Goal: Transaction & Acquisition: Obtain resource

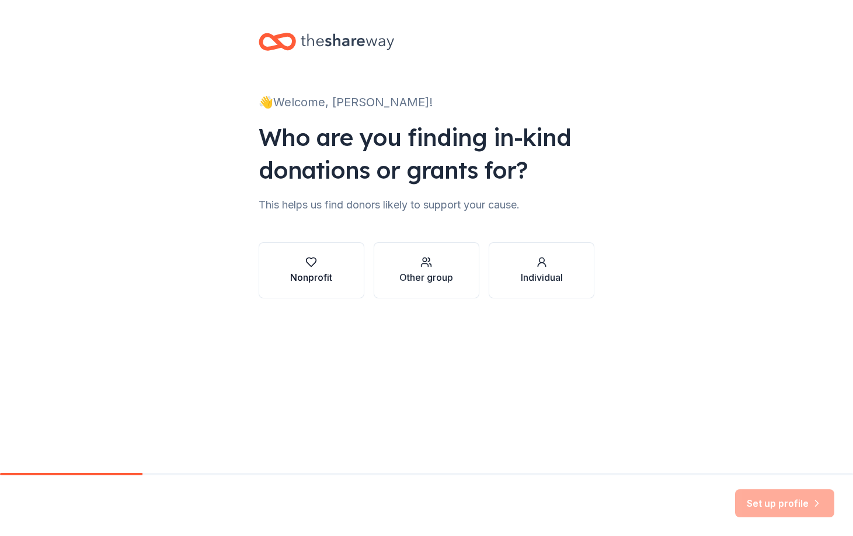
click at [326, 277] on div "Nonprofit" at bounding box center [311, 277] width 42 height 14
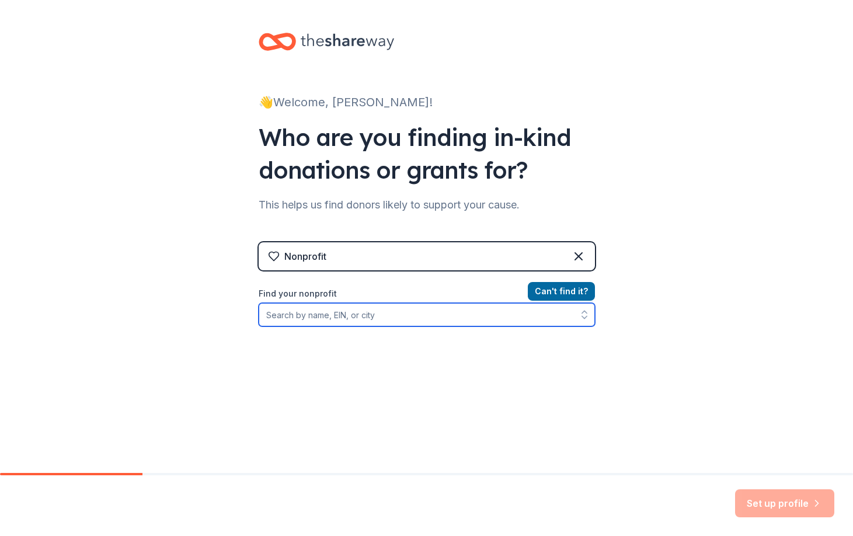
click at [448, 320] on input "Find your nonprofit" at bounding box center [427, 314] width 336 height 23
type input "[PERSON_NAME], Inc."
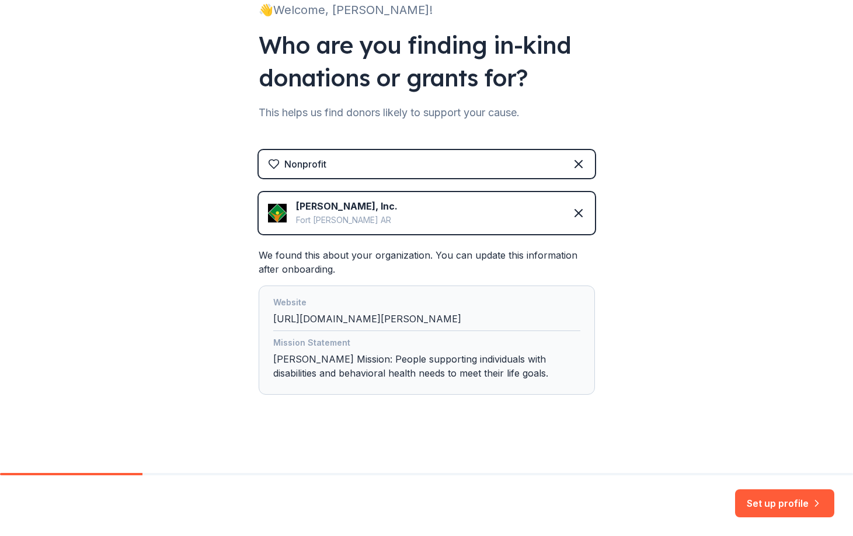
scroll to position [93, 0]
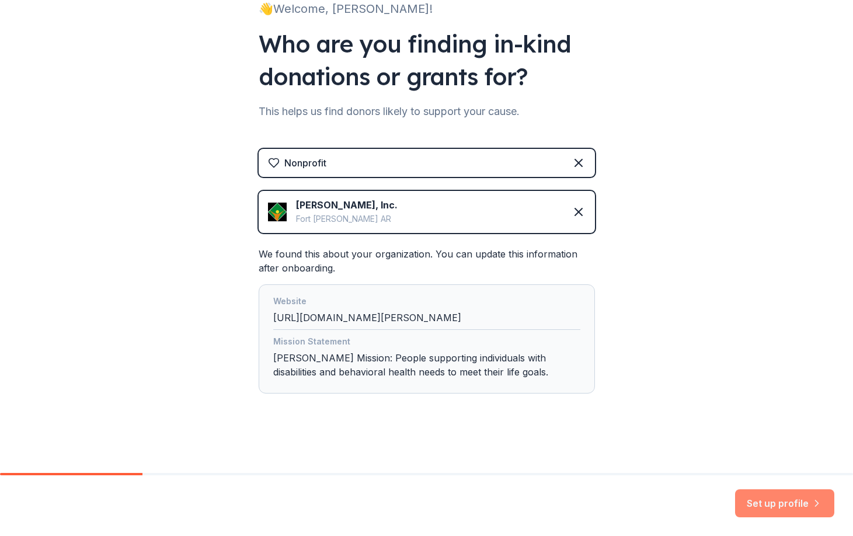
click at [759, 501] on button "Set up profile" at bounding box center [784, 503] width 99 height 28
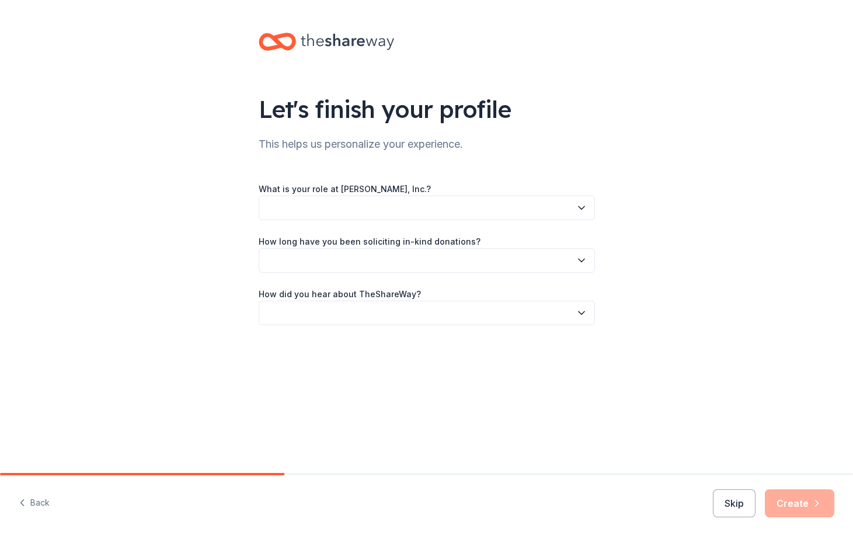
click at [578, 208] on icon "button" at bounding box center [581, 208] width 12 height 12
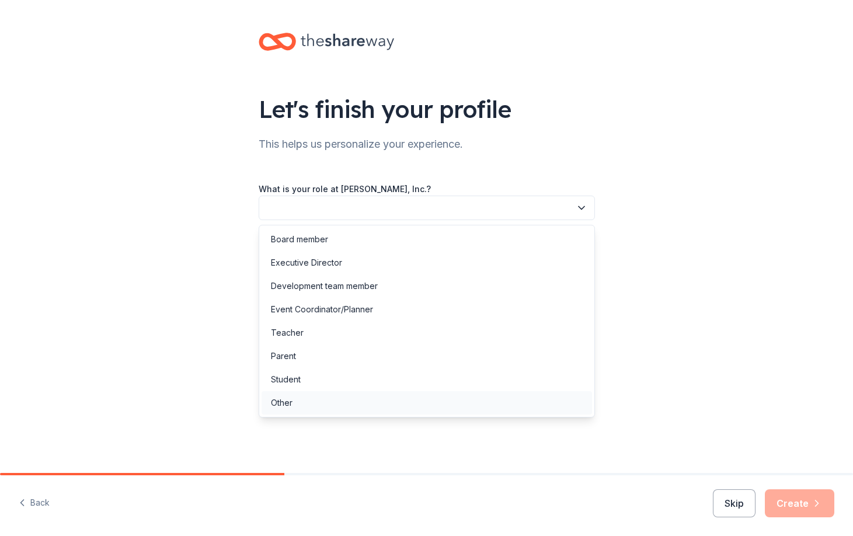
click at [446, 406] on div "Other" at bounding box center [426, 402] width 330 height 23
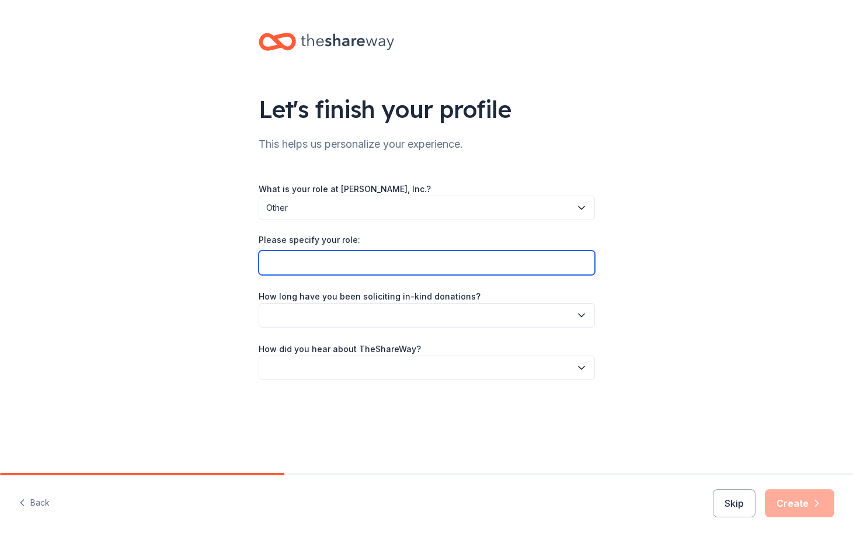
click at [477, 260] on input "Please specify your role:" at bounding box center [427, 262] width 336 height 25
type input "Director of Marketing & Fundraising"
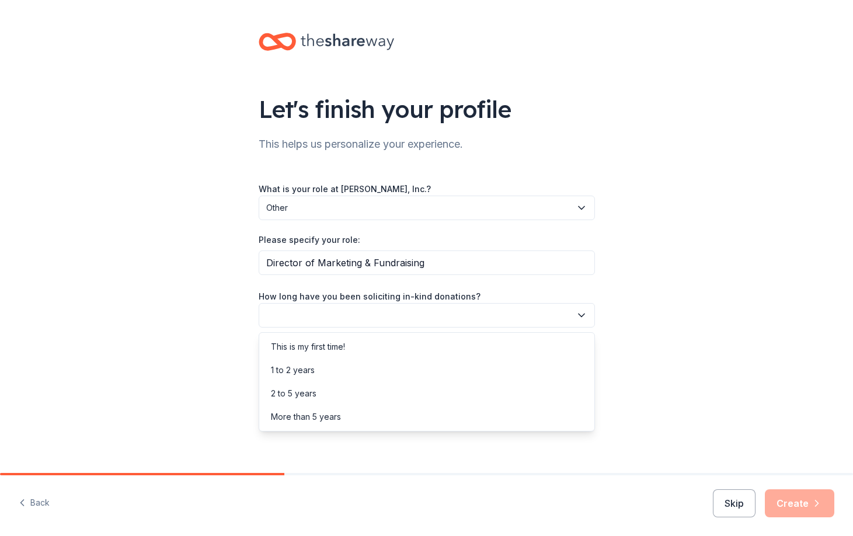
click at [467, 309] on button "button" at bounding box center [427, 315] width 336 height 25
click at [360, 417] on div "More than 5 years" at bounding box center [426, 416] width 330 height 23
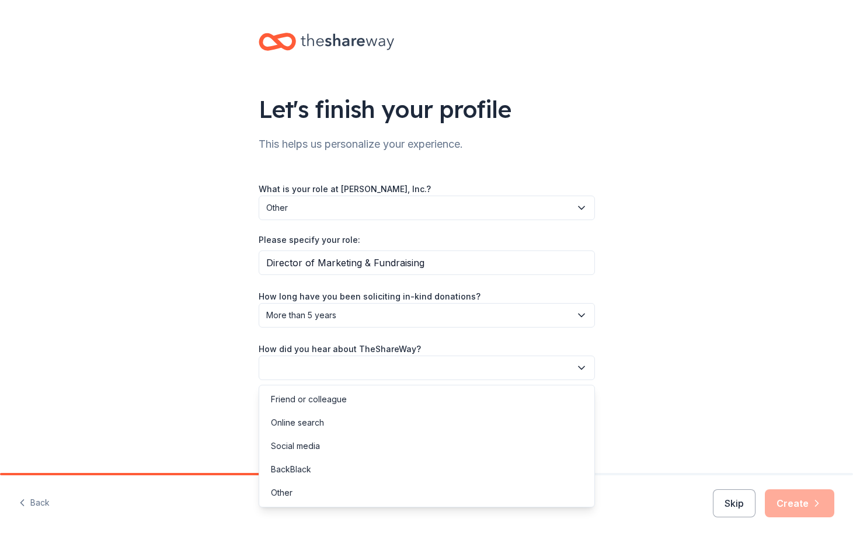
click at [397, 369] on button "button" at bounding box center [427, 367] width 336 height 25
click at [364, 427] on div "Online search" at bounding box center [426, 422] width 330 height 23
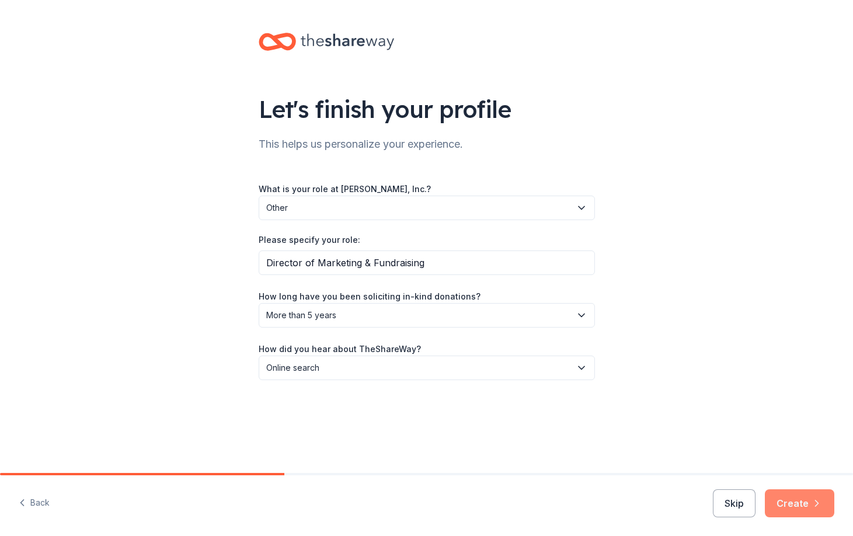
click at [786, 501] on button "Create" at bounding box center [799, 503] width 69 height 28
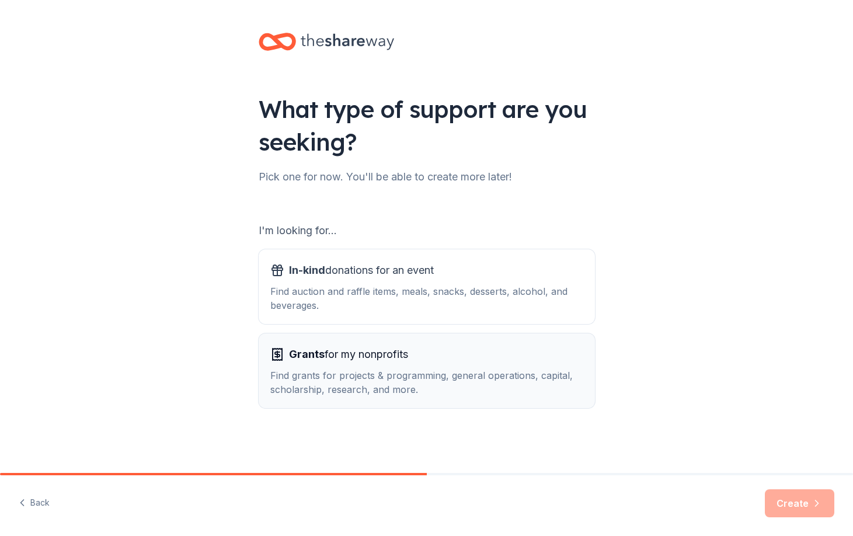
click at [484, 362] on div "Grants for my nonprofits" at bounding box center [426, 354] width 313 height 19
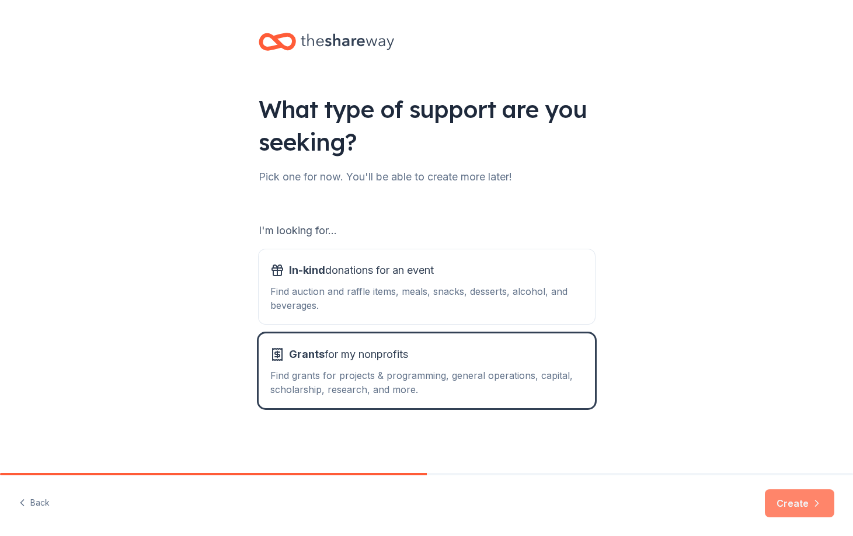
click at [796, 501] on button "Create" at bounding box center [799, 503] width 69 height 28
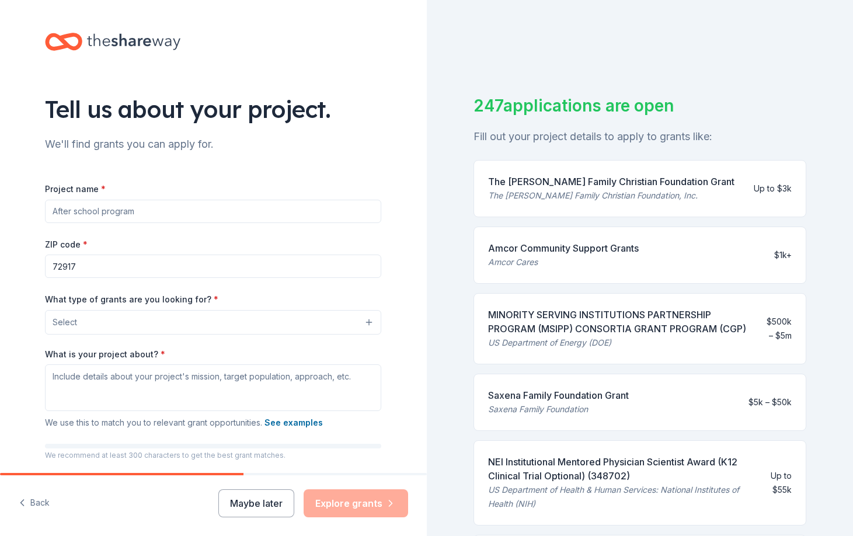
click at [236, 266] on input "72917" at bounding box center [213, 265] width 336 height 23
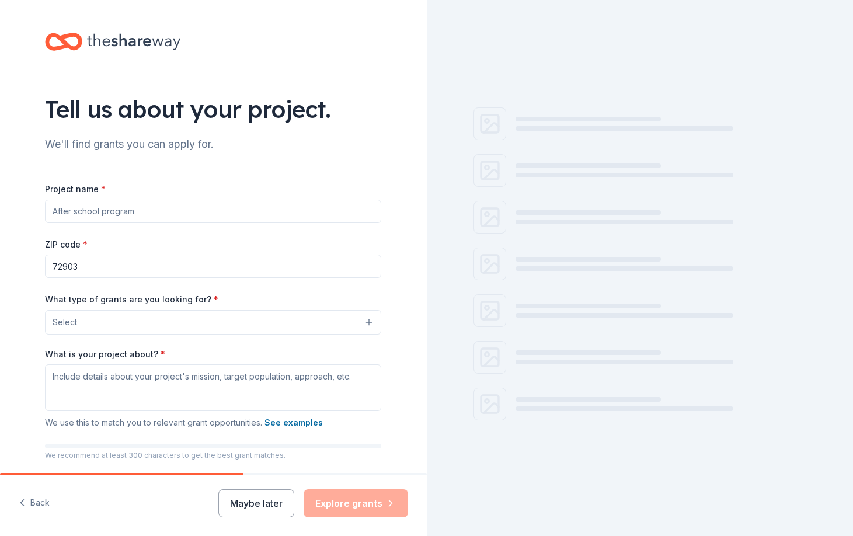
type input "72903"
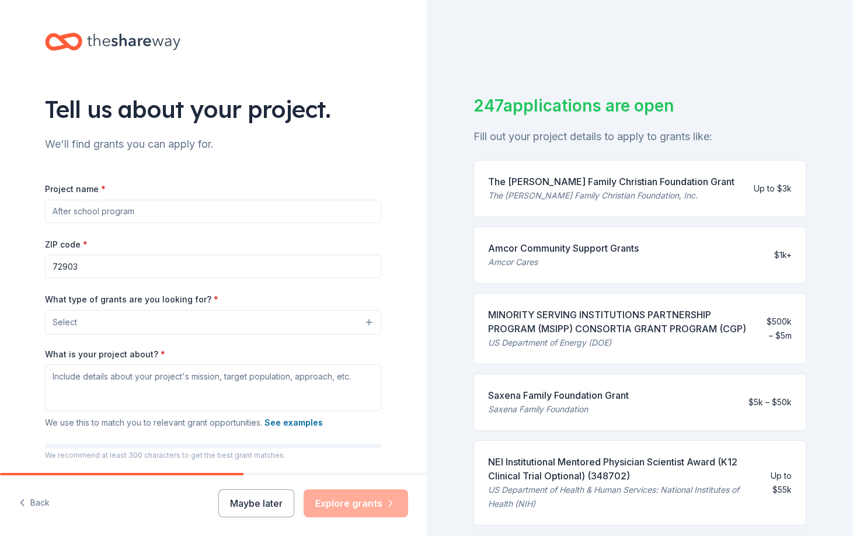
click at [224, 213] on input "Project name *" at bounding box center [213, 211] width 336 height 23
type input "Recreation Expansion"
click at [258, 322] on button "Select" at bounding box center [213, 322] width 336 height 25
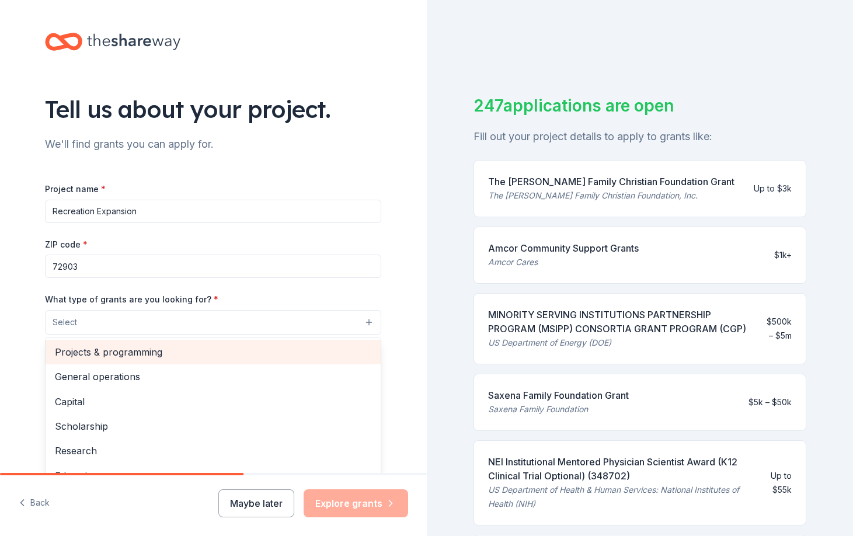
click at [238, 348] on span "Projects & programming" at bounding box center [213, 351] width 316 height 15
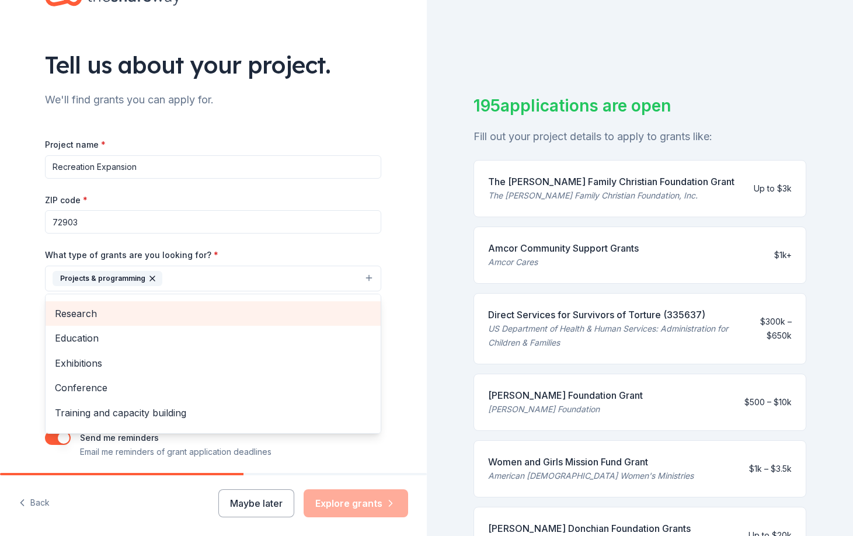
scroll to position [113, 0]
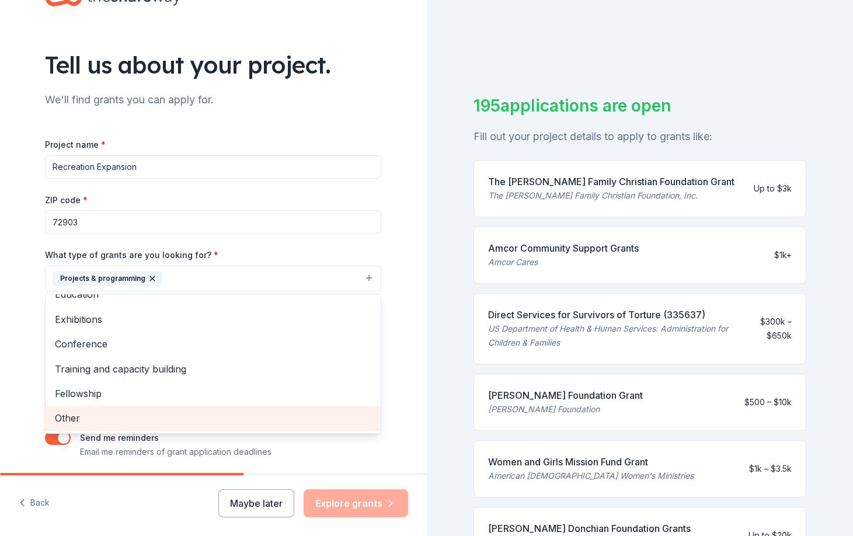
click at [114, 416] on span "Other" at bounding box center [213, 417] width 316 height 15
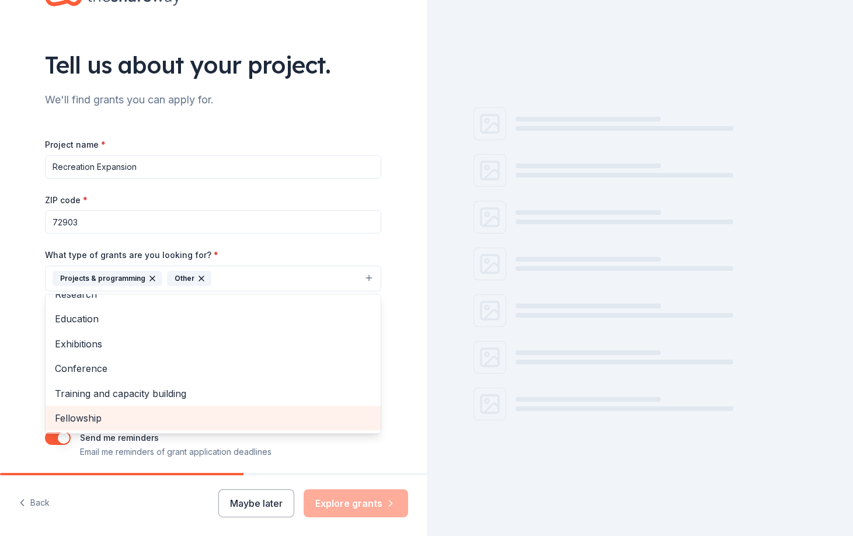
scroll to position [88, 0]
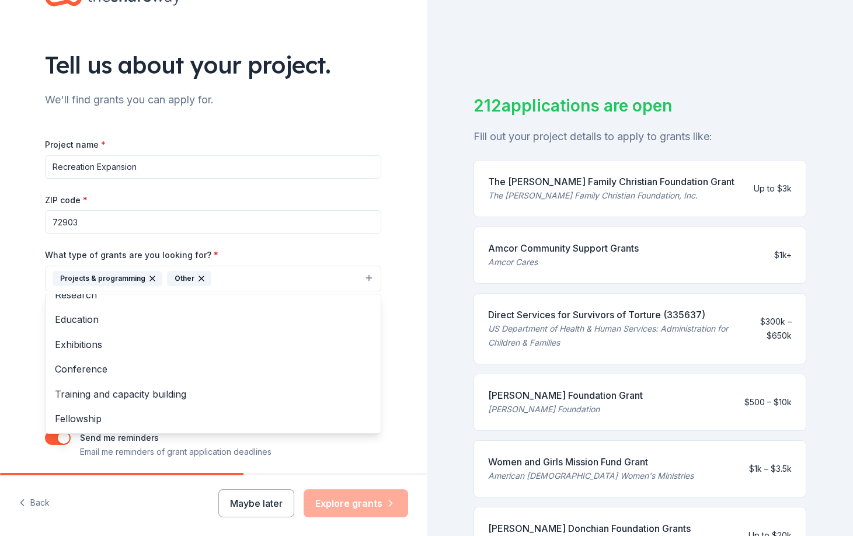
click at [409, 356] on div "Tell us about your project. We'll find grants you can apply for. Project name *…" at bounding box center [213, 235] width 427 height 559
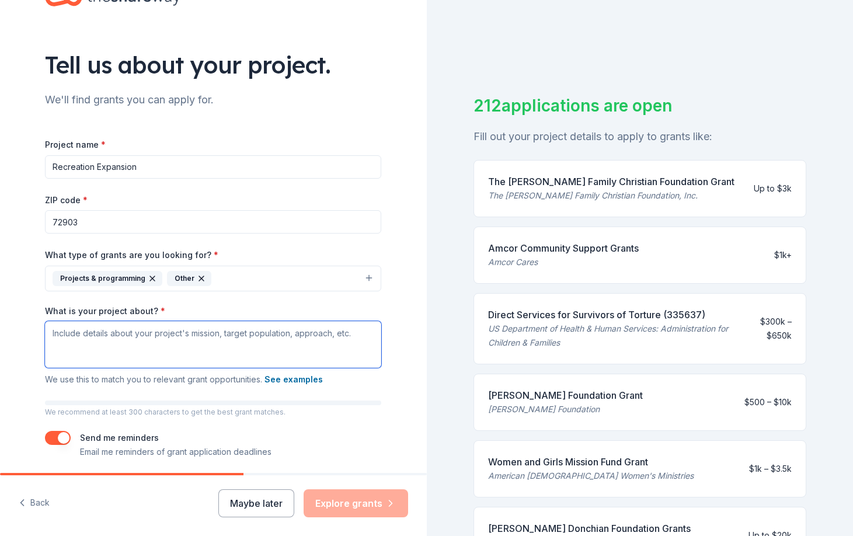
click at [287, 347] on textarea "What is your project about? *" at bounding box center [213, 344] width 336 height 47
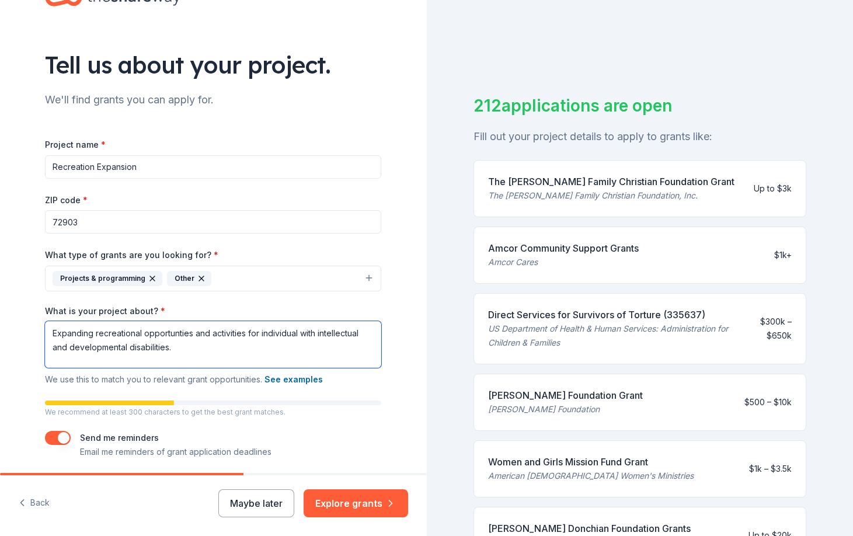
click at [298, 335] on textarea "Expanding recreational opportunties and activities for individual with intellec…" at bounding box center [213, 344] width 336 height 47
click at [182, 351] on textarea "Expanding recreational opportunties and activities for individuals with intelle…" at bounding box center [213, 344] width 336 height 47
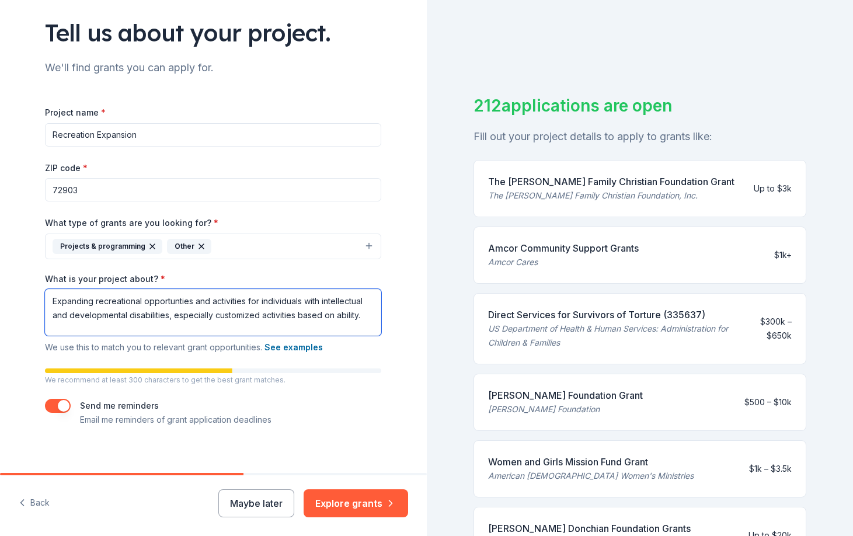
scroll to position [86, 0]
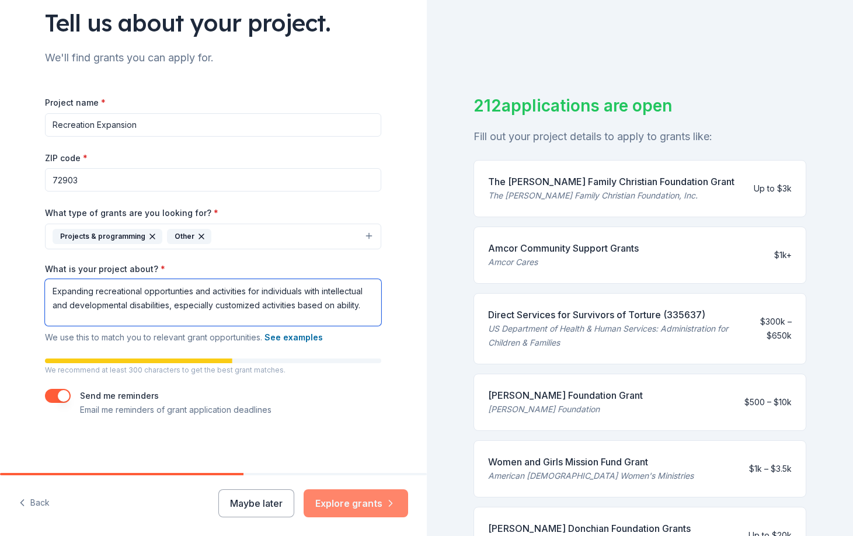
type textarea "Expanding recreational opportunties and activities for individuals with intelle…"
click at [374, 503] on button "Explore grants" at bounding box center [355, 503] width 104 height 28
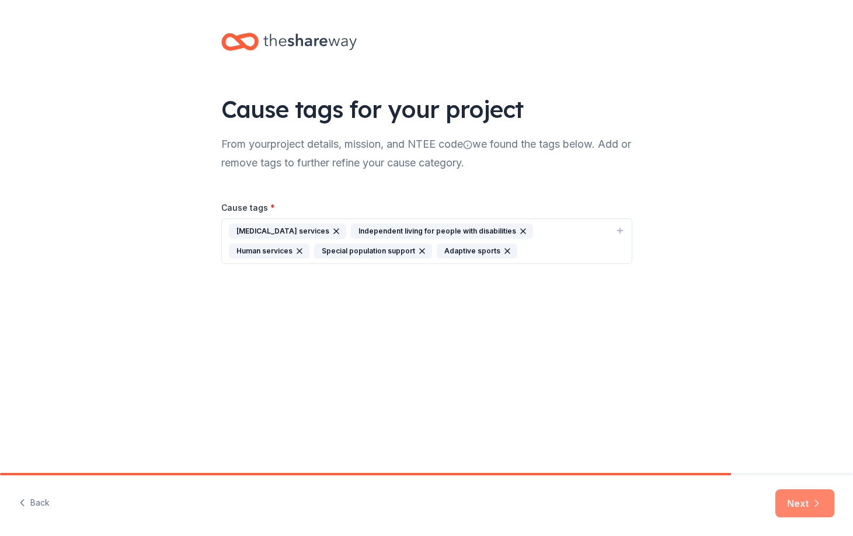
click at [810, 511] on button "Next" at bounding box center [804, 503] width 59 height 28
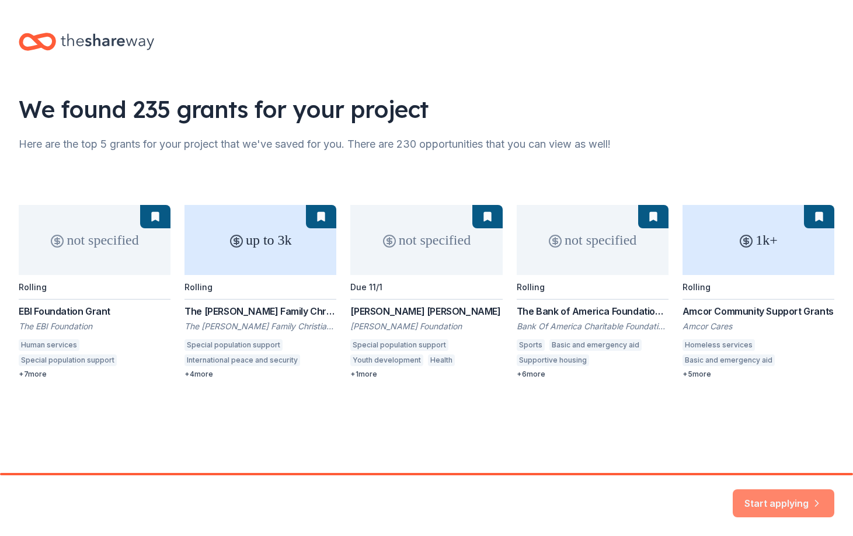
click at [763, 498] on button "Start applying" at bounding box center [783, 498] width 102 height 28
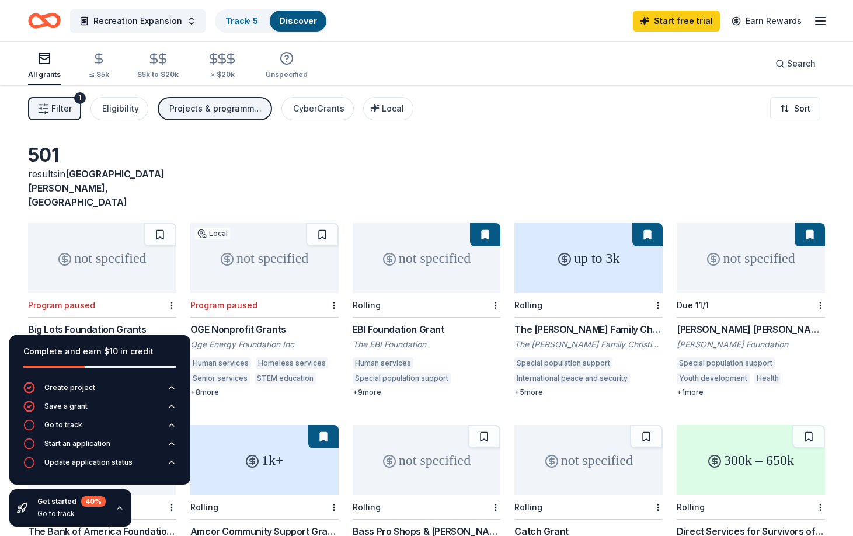
click at [507, 126] on div "Filter 1 Eligibility Projects & programming, Other CyberGrants Local Sort" at bounding box center [426, 108] width 853 height 47
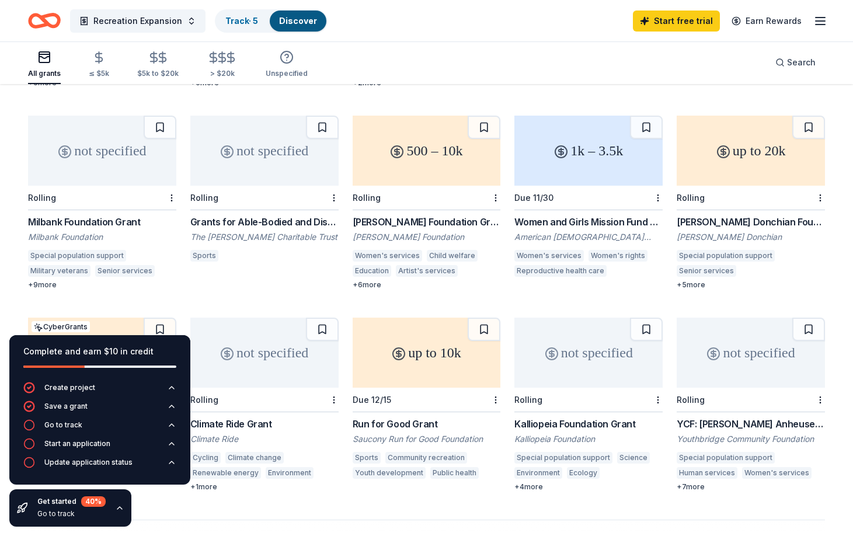
scroll to position [513, 0]
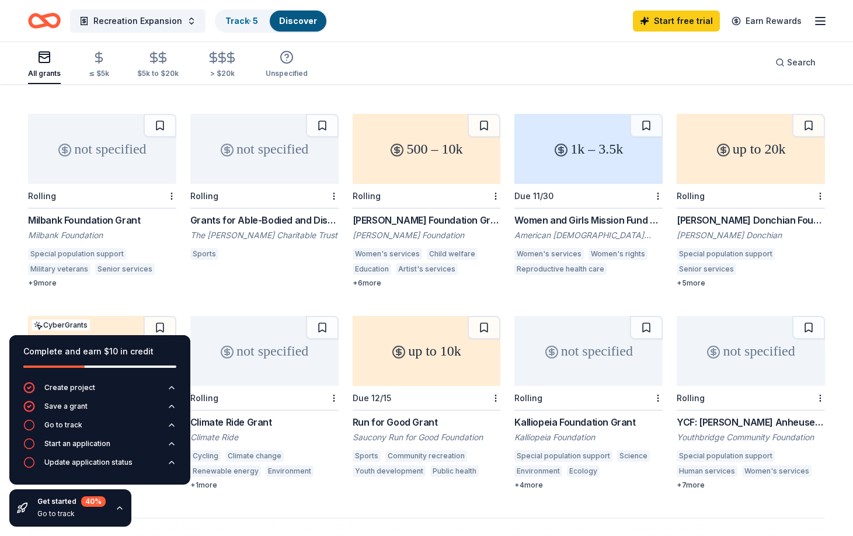
click at [256, 213] on div "Grants for Able-Bodied and Disabled Sportspeople and Athletes / Equipment for S…" at bounding box center [264, 220] width 148 height 14
click at [120, 511] on icon "button" at bounding box center [119, 507] width 9 height 9
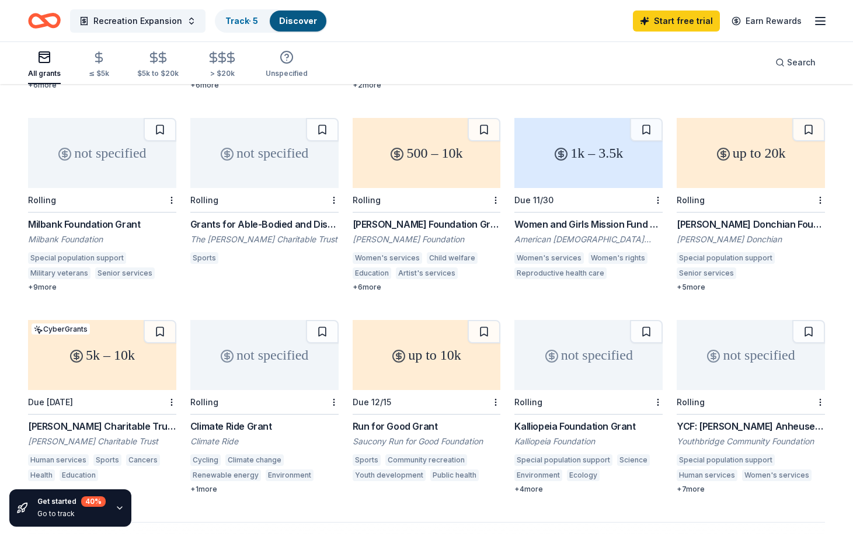
scroll to position [0, 0]
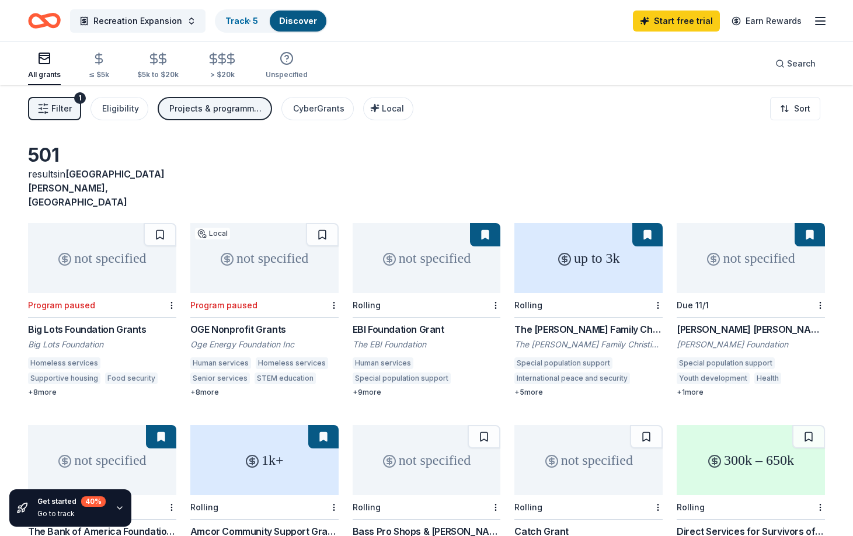
click at [533, 388] on div "+ 5 more" at bounding box center [588, 392] width 148 height 9
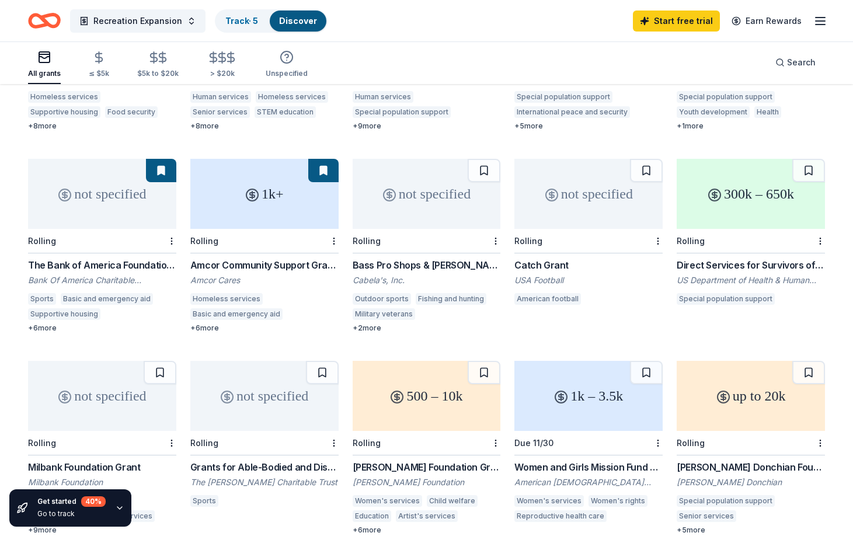
scroll to position [267, 0]
click at [124, 257] on div "The Bank of America Foundation Sponsorship Program" at bounding box center [102, 264] width 148 height 14
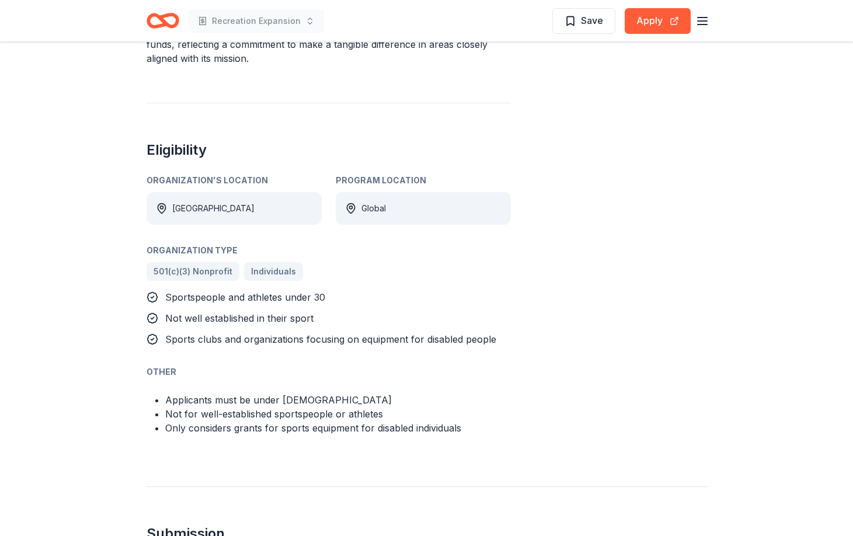
scroll to position [546, 0]
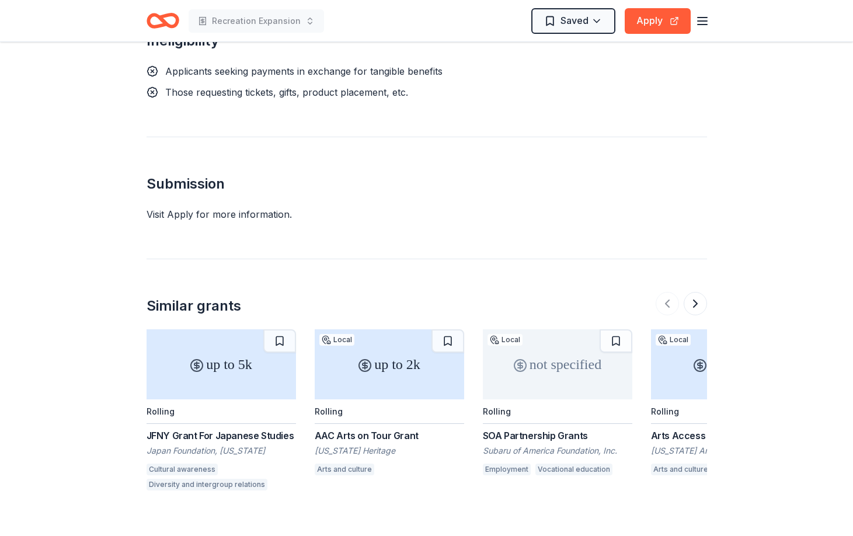
scroll to position [1093, 0]
